Goal: Information Seeking & Learning: Compare options

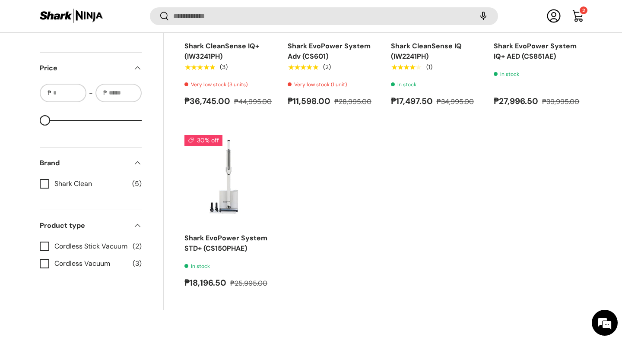
scroll to position [425, 0]
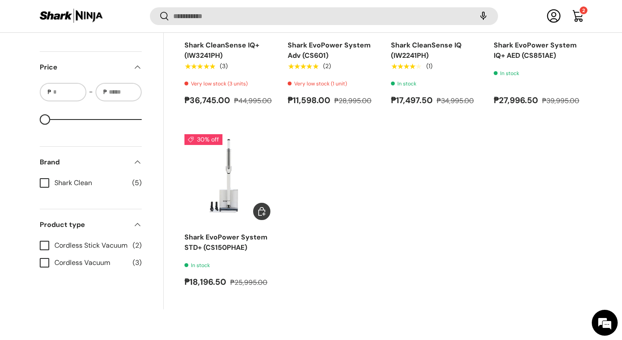
click at [0, 0] on img "Shark EvoPower System STD+ (CS150PHAE)" at bounding box center [0, 0] width 0 height 0
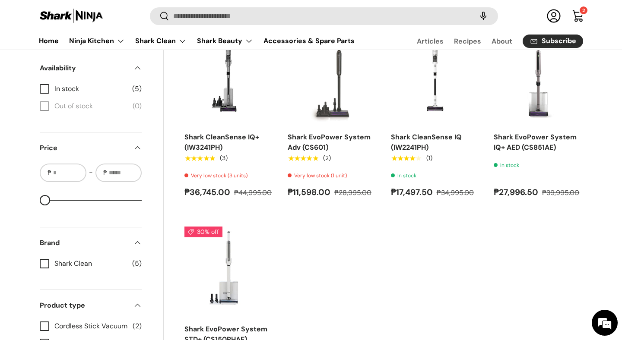
scroll to position [315, 0]
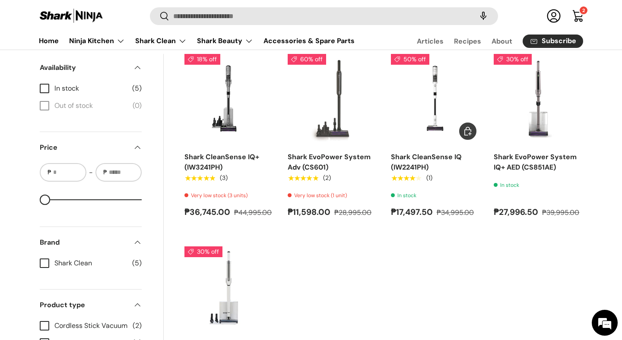
click at [0, 0] on img "Shark CleanSense IQ (IW2241PH)" at bounding box center [0, 0] width 0 height 0
click at [0, 0] on img "Shark EvoPower System Adv (CS601)" at bounding box center [0, 0] width 0 height 0
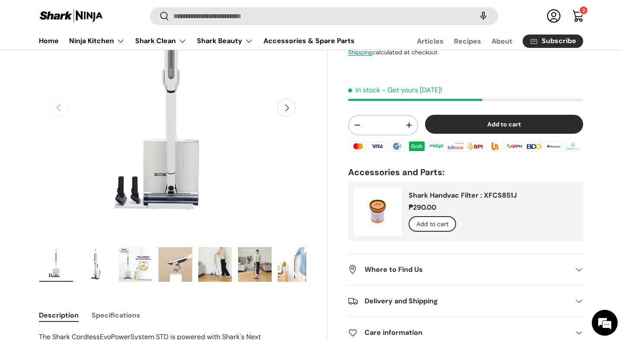
scroll to position [117, 0]
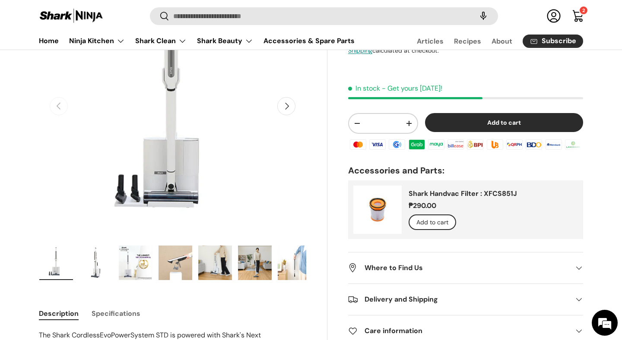
click at [286, 105] on button "Next" at bounding box center [286, 106] width 18 height 18
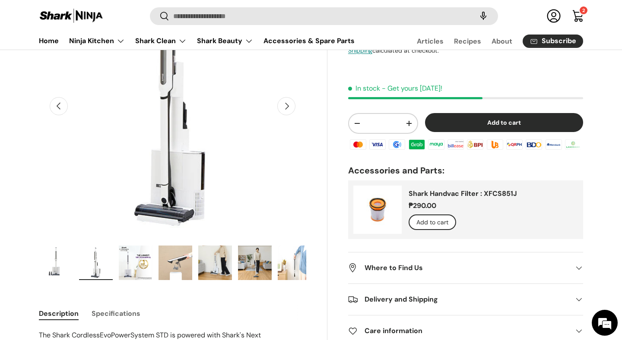
click at [287, 105] on button "Next" at bounding box center [286, 106] width 18 height 18
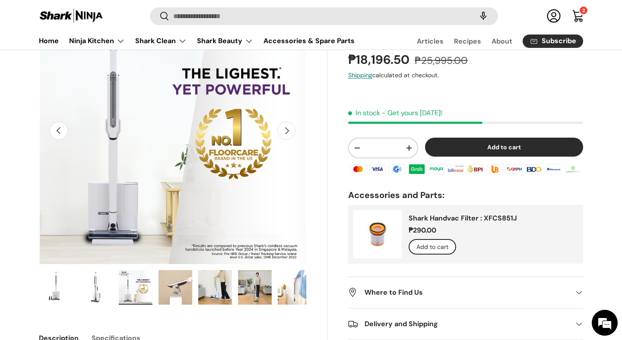
scroll to position [92, 0]
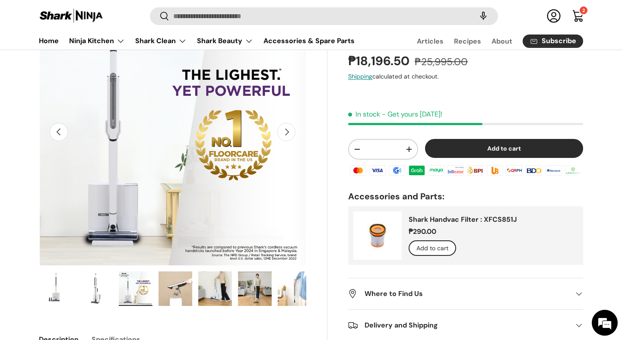
click at [289, 133] on button "Next" at bounding box center [286, 132] width 18 height 18
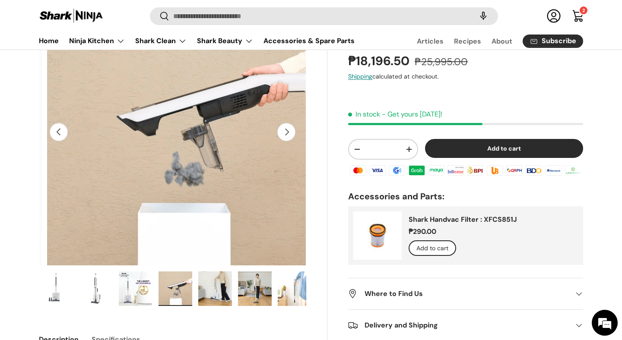
scroll to position [0, 814]
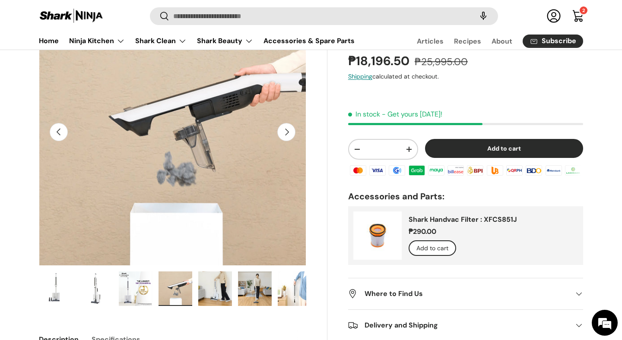
click at [289, 133] on button "Next" at bounding box center [286, 132] width 18 height 18
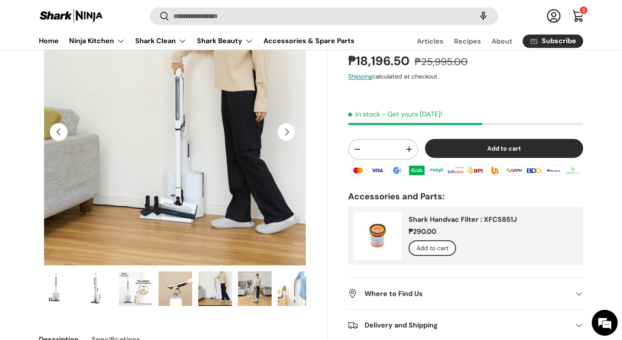
scroll to position [0, 1086]
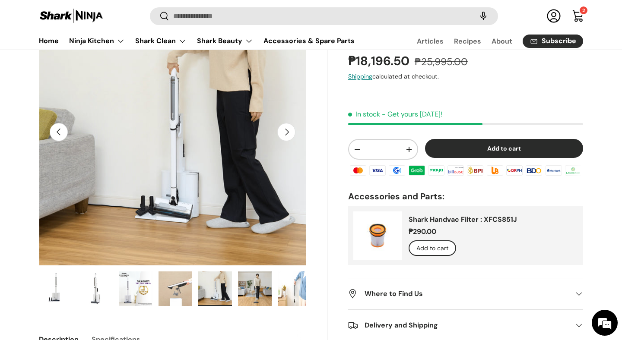
click at [289, 133] on button "Next" at bounding box center [286, 132] width 18 height 18
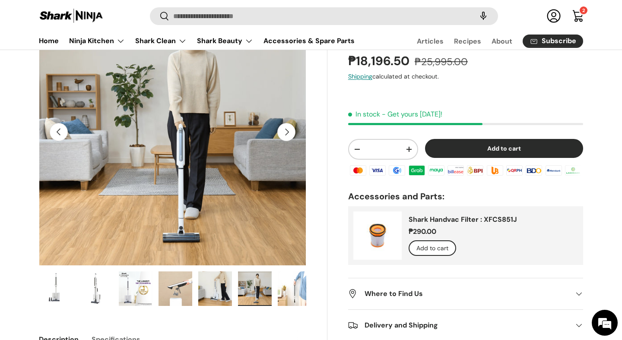
click at [289, 133] on button "Next" at bounding box center [286, 132] width 18 height 18
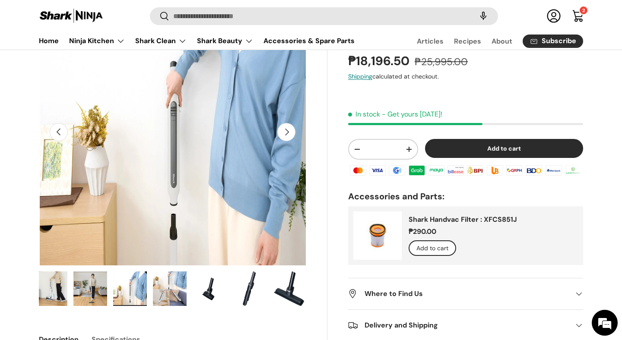
scroll to position [0, 1629]
click at [290, 133] on button "Next" at bounding box center [286, 132] width 18 height 18
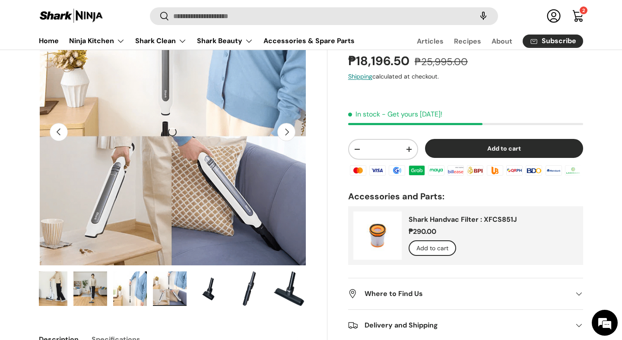
scroll to position [0, 1900]
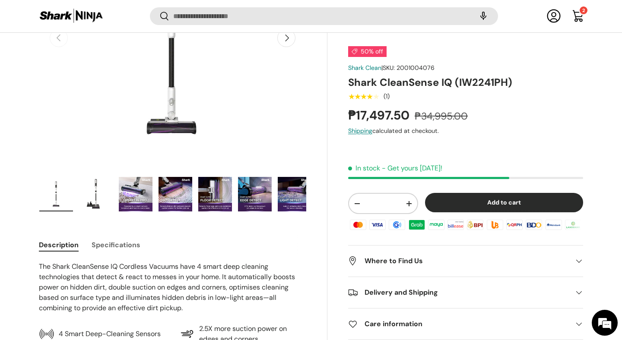
scroll to position [184, 0]
click at [132, 196] on img "Gallery Viewer" at bounding box center [136, 194] width 34 height 35
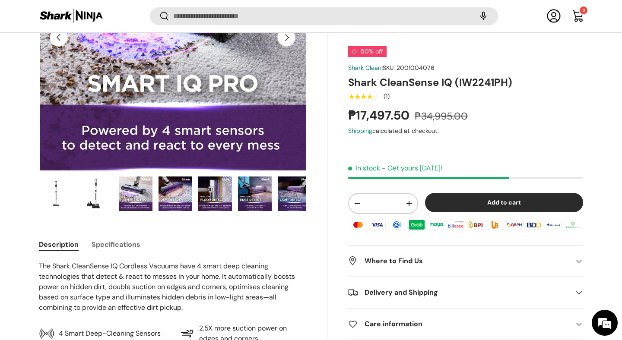
click at [87, 192] on img "Gallery Viewer" at bounding box center [96, 194] width 34 height 35
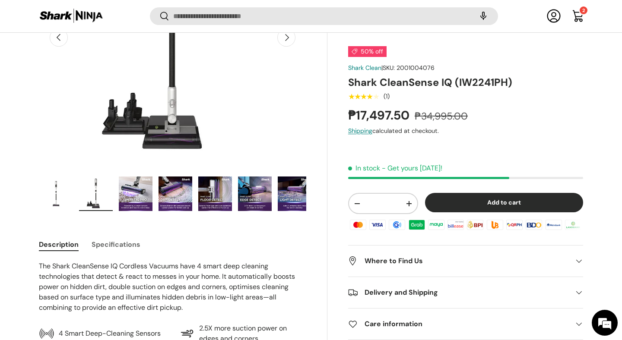
scroll to position [0, 0]
click at [143, 199] on img "Gallery Viewer" at bounding box center [136, 194] width 34 height 35
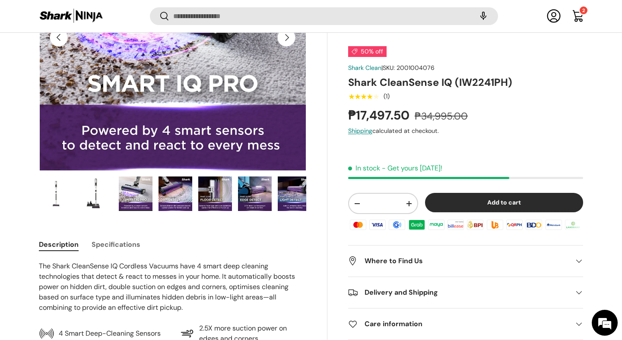
click at [161, 199] on img "Gallery Viewer" at bounding box center [175, 194] width 34 height 35
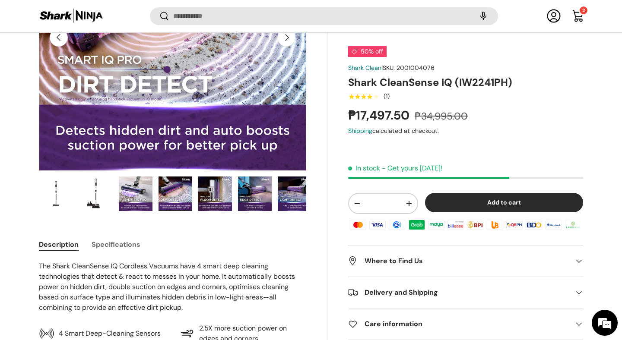
click at [204, 199] on img "Gallery Viewer" at bounding box center [215, 194] width 34 height 35
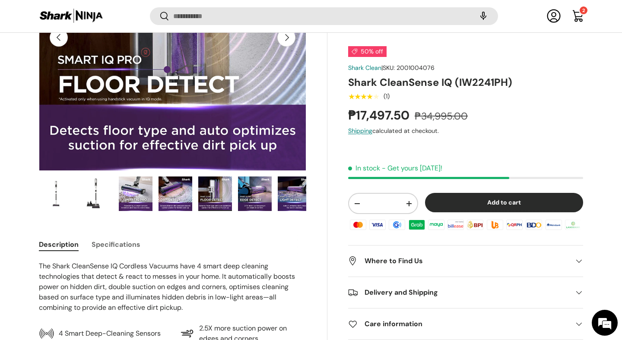
click at [254, 195] on img "Gallery Viewer" at bounding box center [255, 194] width 34 height 35
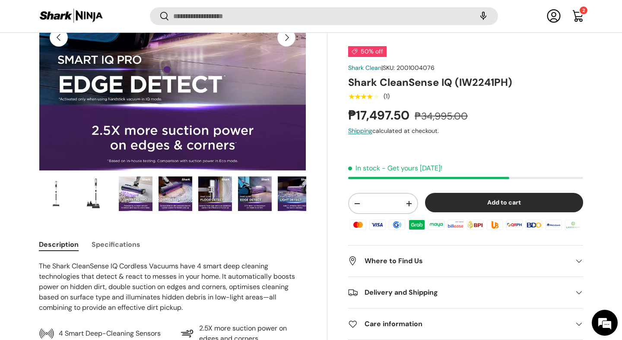
click at [304, 198] on img "Gallery Viewer" at bounding box center [295, 194] width 34 height 35
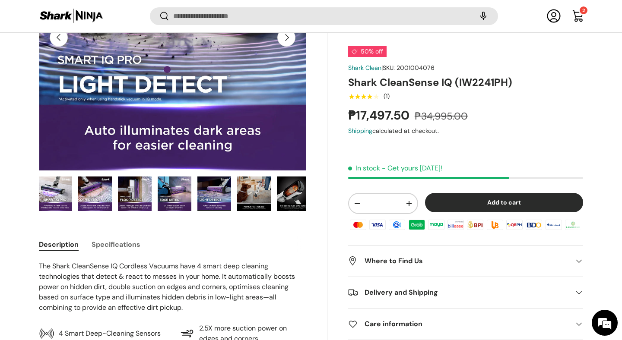
scroll to position [0, 85]
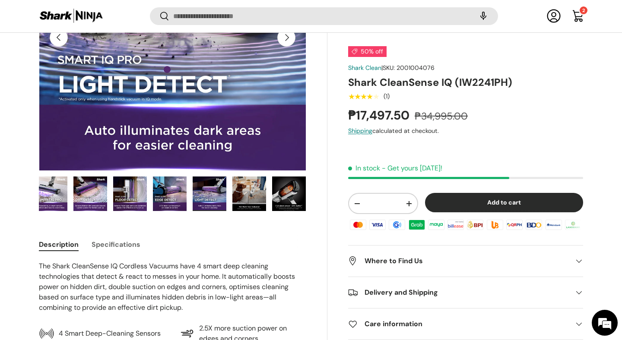
click at [304, 198] on img "Gallery Viewer" at bounding box center [289, 194] width 34 height 35
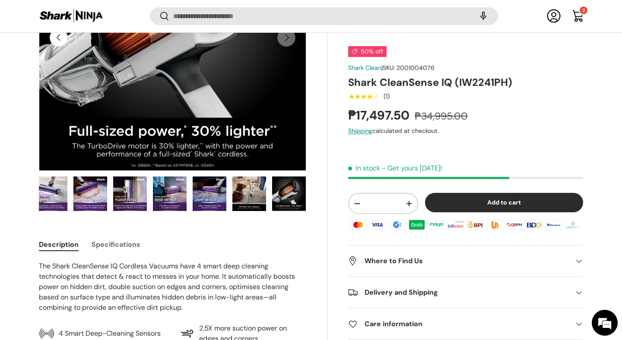
click at [286, 197] on img "Gallery Viewer" at bounding box center [289, 194] width 34 height 35
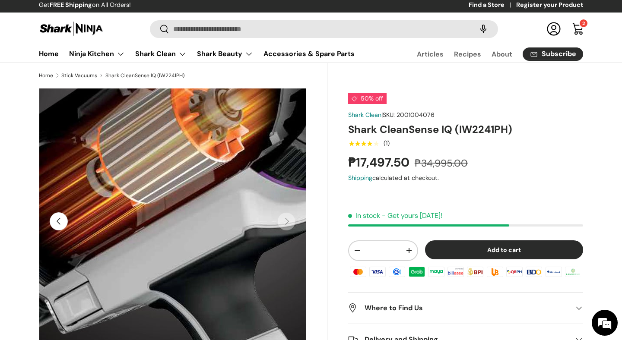
scroll to position [0, 0]
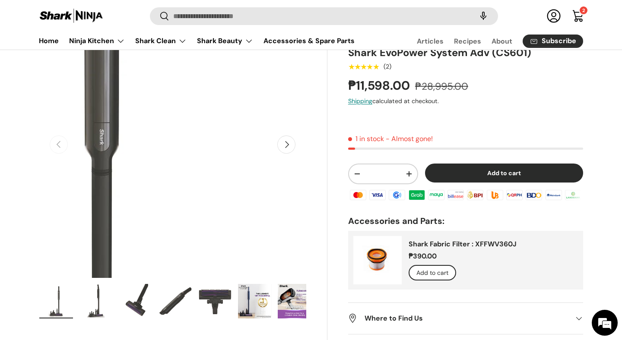
scroll to position [84, 0]
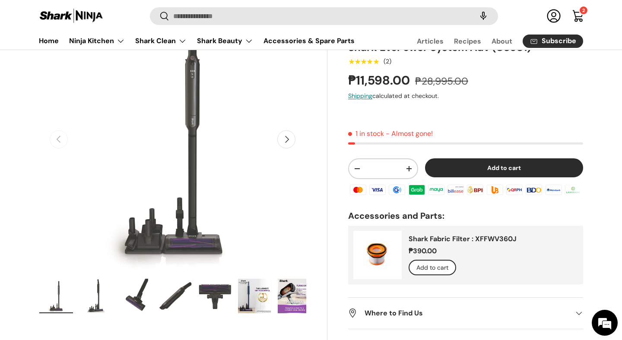
click at [287, 141] on button "Next" at bounding box center [286, 139] width 18 height 18
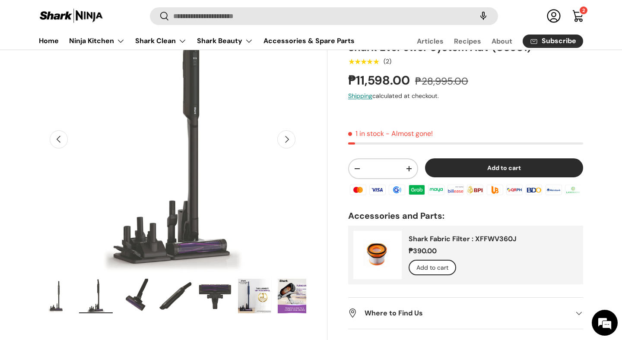
click at [287, 141] on button "Next" at bounding box center [286, 139] width 18 height 18
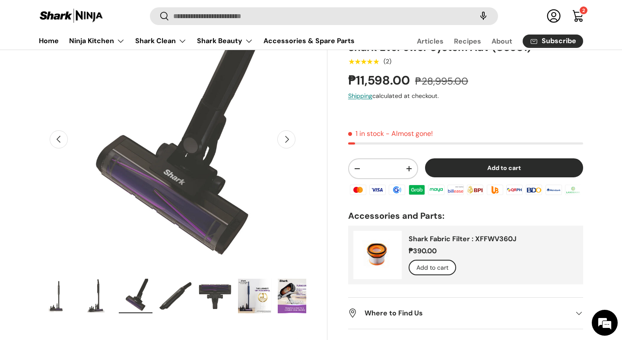
click at [287, 141] on button "Next" at bounding box center [286, 139] width 18 height 18
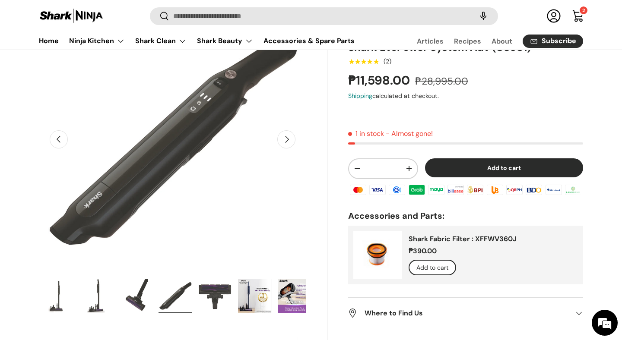
click at [287, 141] on button "Next" at bounding box center [286, 139] width 18 height 18
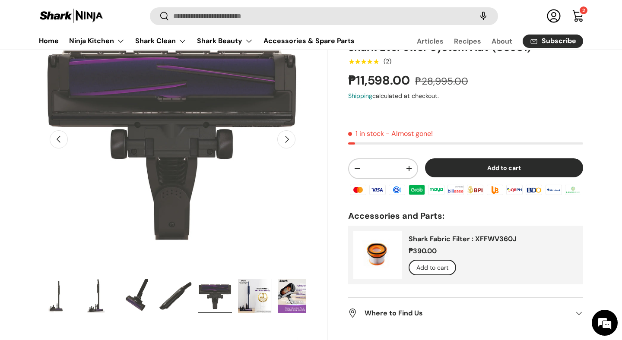
click at [287, 142] on button "Next" at bounding box center [286, 139] width 18 height 18
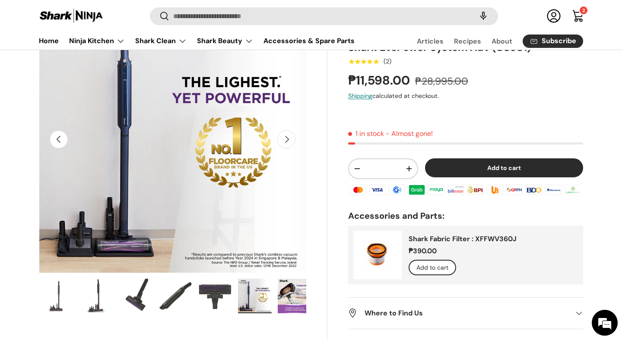
scroll to position [0, 0]
click at [287, 142] on button "Next" at bounding box center [286, 139] width 18 height 18
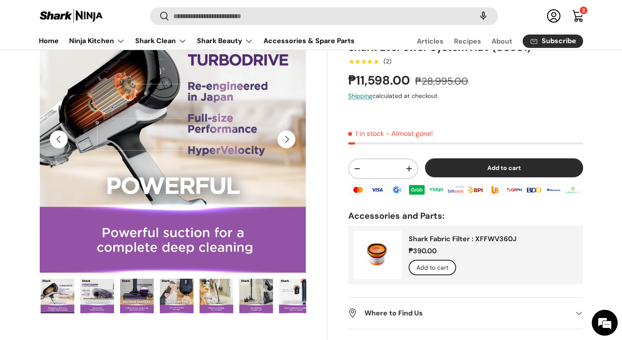
scroll to position [0, 1629]
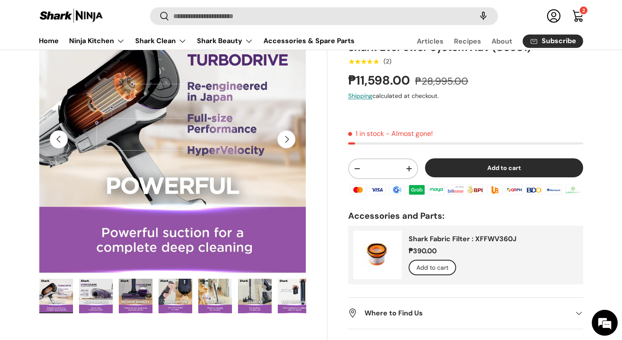
click at [287, 142] on button "Next" at bounding box center [286, 139] width 18 height 18
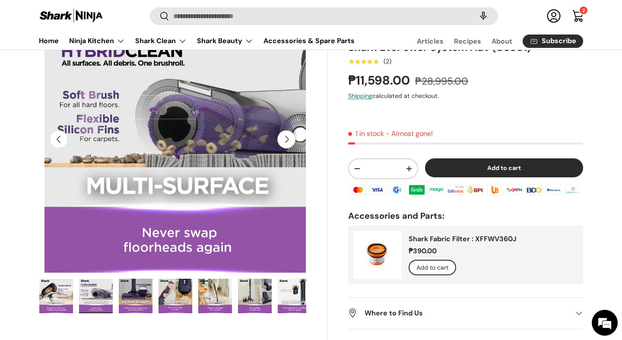
scroll to position [0, 1900]
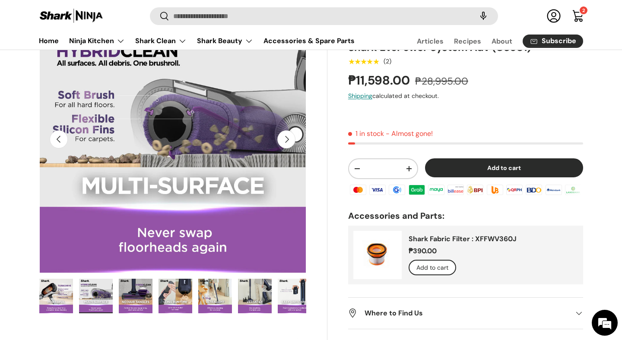
click at [287, 142] on button "Next" at bounding box center [286, 139] width 18 height 18
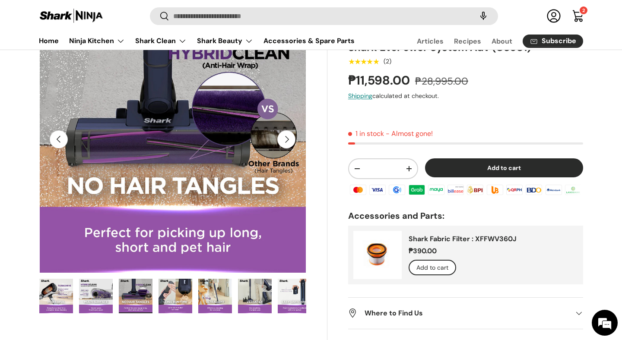
scroll to position [0, 2171]
click at [287, 142] on button "Next" at bounding box center [286, 139] width 18 height 18
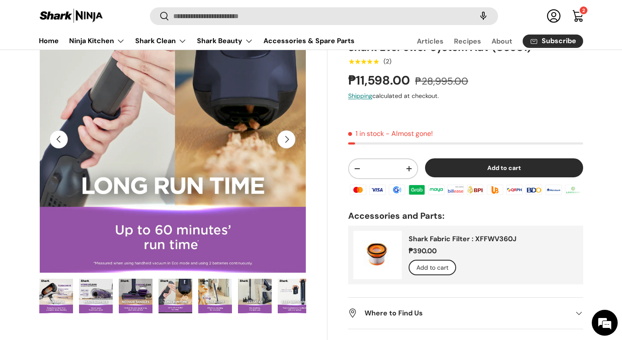
scroll to position [0, 2443]
click at [287, 142] on button "Next" at bounding box center [286, 139] width 18 height 18
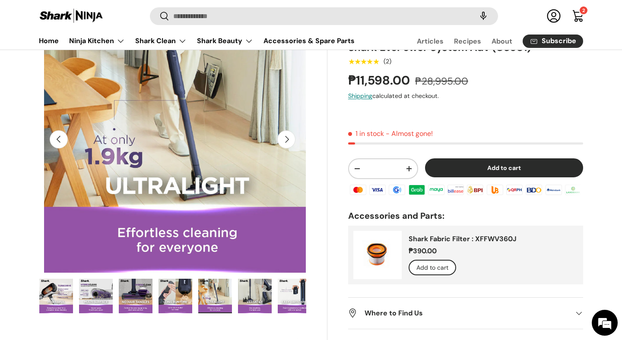
scroll to position [0, 2714]
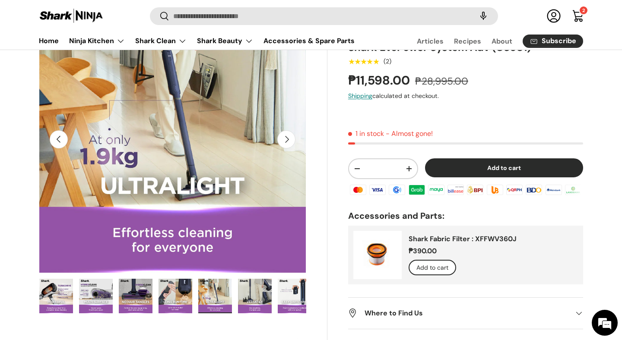
click at [287, 142] on button "Next" at bounding box center [286, 139] width 18 height 18
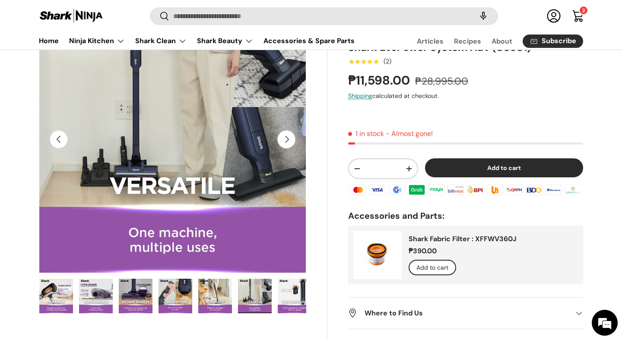
click at [287, 142] on button "Next" at bounding box center [286, 139] width 18 height 18
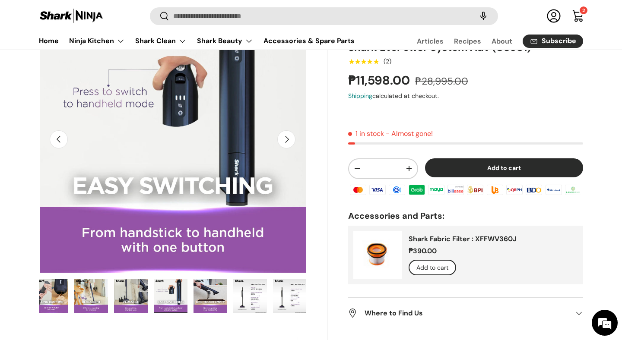
scroll to position [0, 363]
click at [287, 142] on button "Next" at bounding box center [286, 139] width 18 height 18
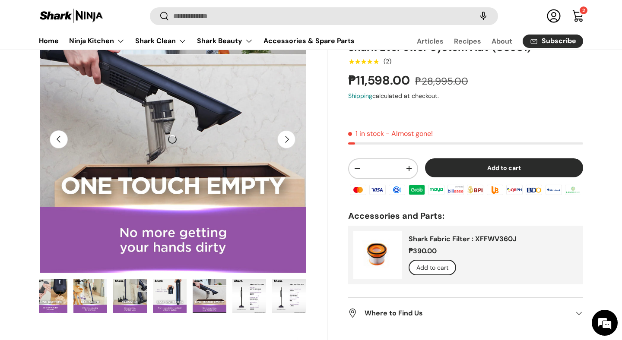
scroll to position [0, 3528]
